Goal: Transaction & Acquisition: Book appointment/travel/reservation

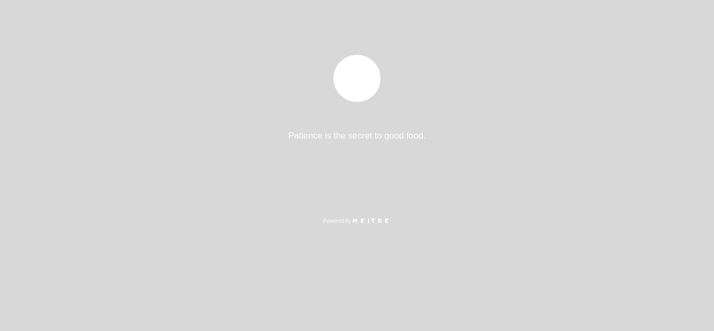
select select "es"
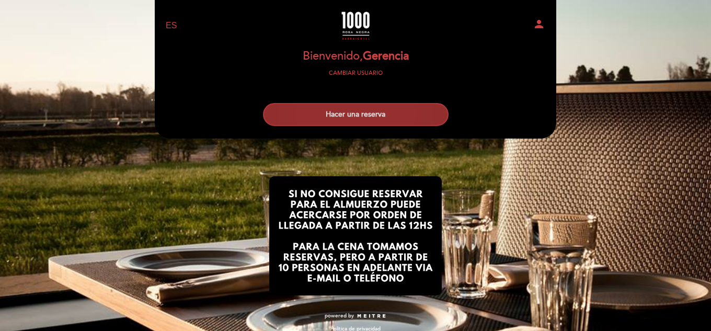
click at [347, 124] on button "Hacer una reserva" at bounding box center [356, 114] width 186 height 23
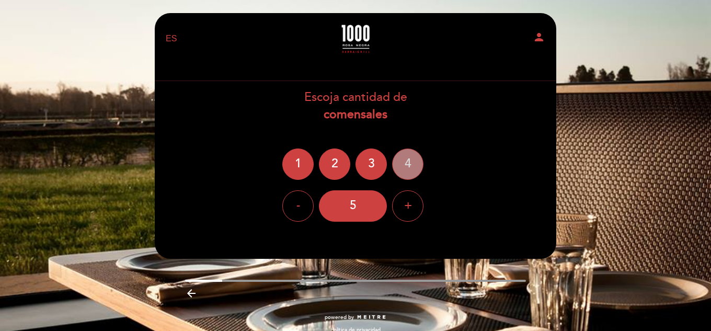
click at [400, 167] on div "4" at bounding box center [407, 163] width 31 height 31
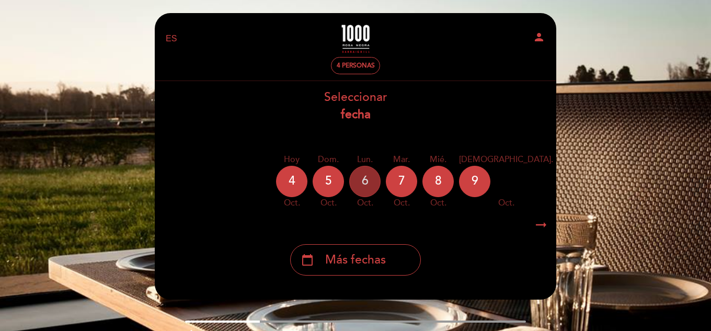
click at [366, 183] on div "6" at bounding box center [364, 181] width 31 height 31
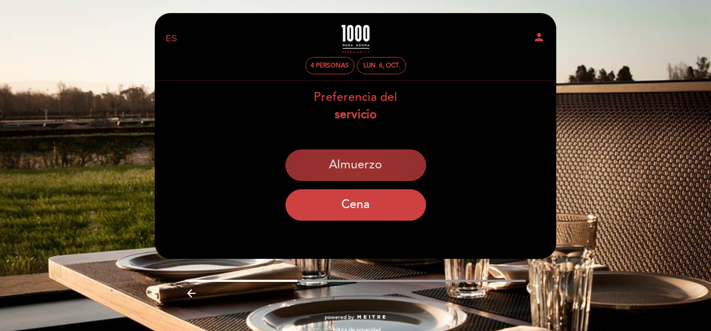
click at [356, 166] on button "Almuerzo" at bounding box center [355, 164] width 141 height 31
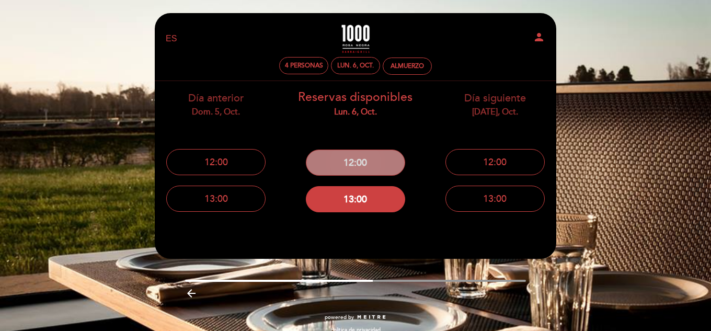
click at [373, 164] on button "12:00" at bounding box center [355, 162] width 99 height 26
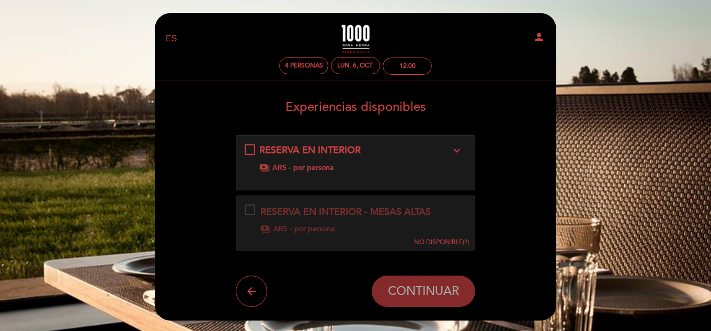
click at [257, 150] on div "RESERVA EN INTERIOR expand_more payments ARS - por persona" at bounding box center [356, 158] width 222 height 29
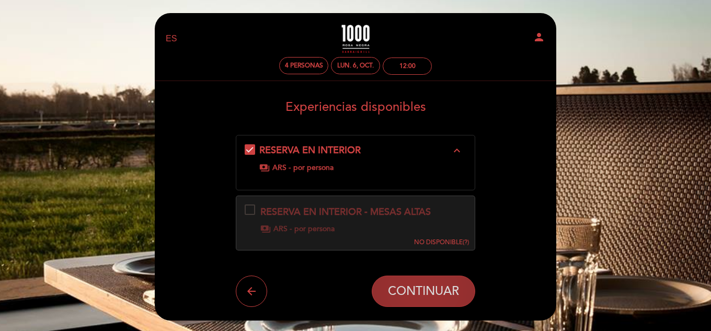
click at [422, 287] on span "CONTINUAR" at bounding box center [423, 291] width 71 height 15
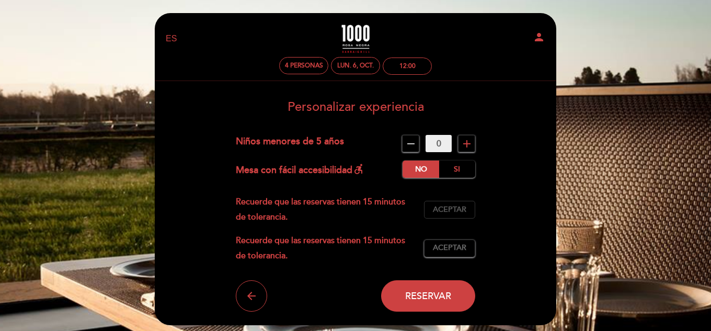
click at [441, 204] on span "Aceptar" at bounding box center [449, 209] width 33 height 11
click at [439, 257] on button "Aceptar Aceptado" at bounding box center [449, 248] width 51 height 18
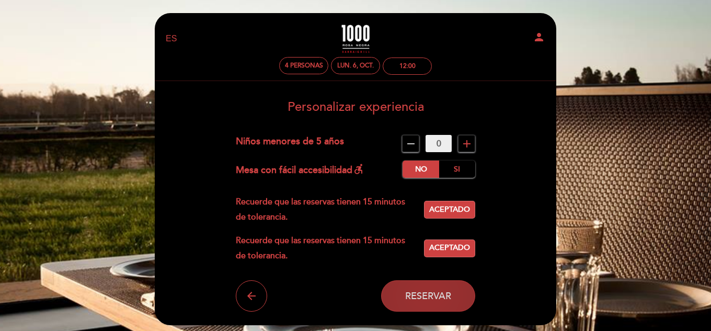
click at [421, 300] on span "Reservar" at bounding box center [428, 295] width 46 height 11
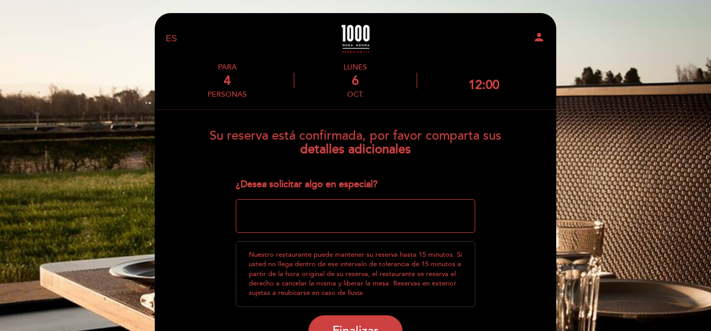
scroll to position [80, 0]
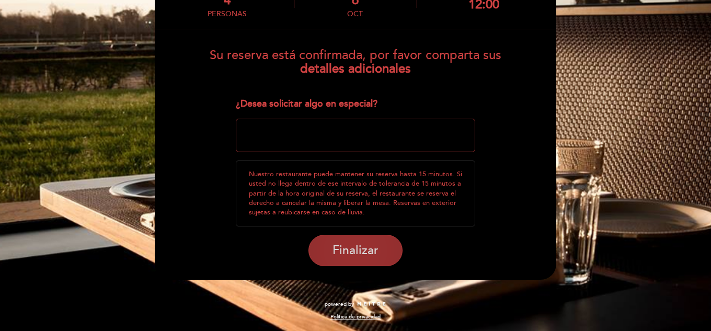
click at [351, 250] on span "Finalizar" at bounding box center [355, 250] width 46 height 15
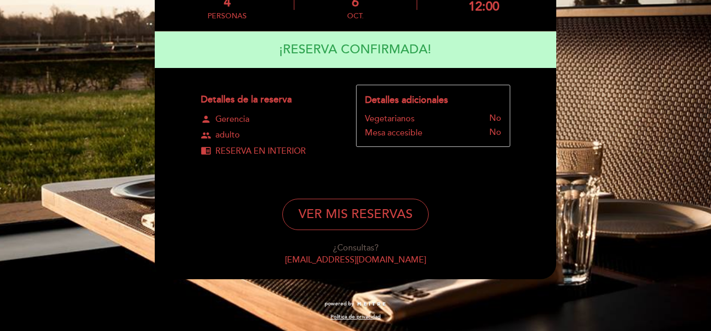
scroll to position [0, 0]
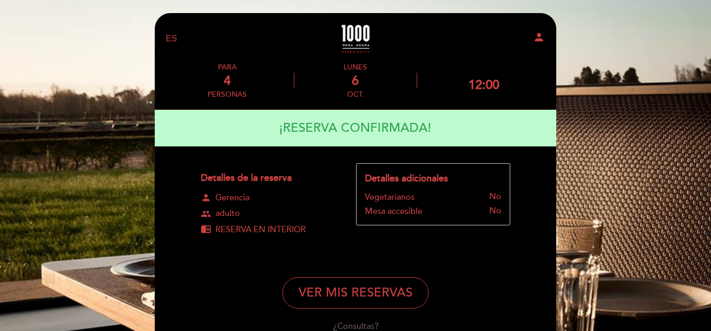
click at [492, 247] on div "Detalles de la reserva person Gerencia group adulto chrome_reader_mode RESERVA …" at bounding box center [355, 207] width 309 height 89
